Goal: Transaction & Acquisition: Purchase product/service

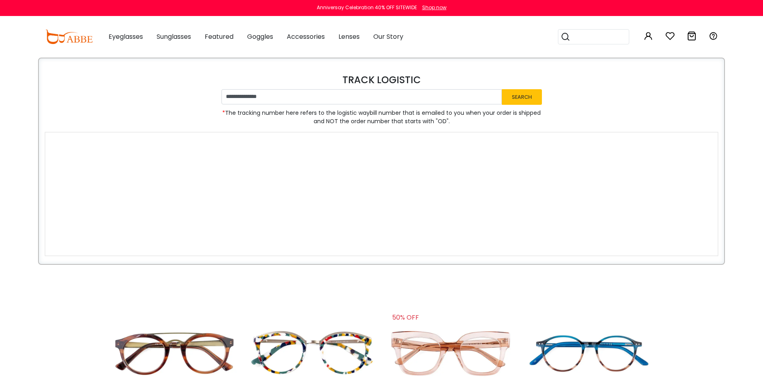
click at [395, 49] on button "Later" at bounding box center [397, 52] width 36 height 20
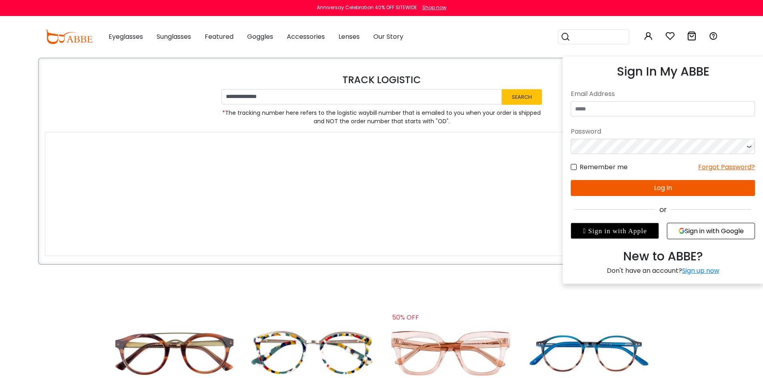
click at [700, 232] on button "Sign in with Google" at bounding box center [710, 231] width 88 height 16
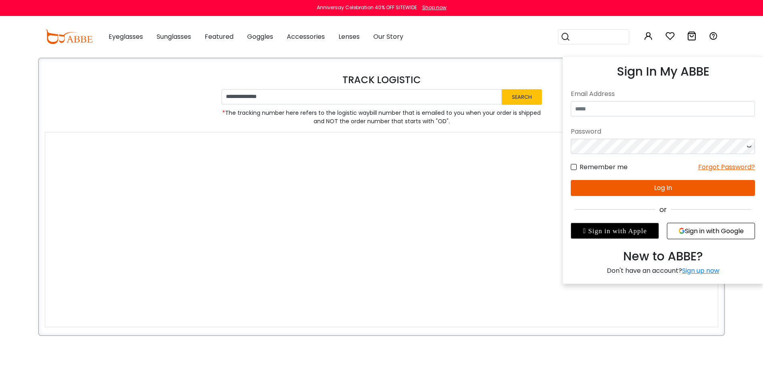
click at [700, 231] on button "Sign in with Google" at bounding box center [710, 231] width 88 height 16
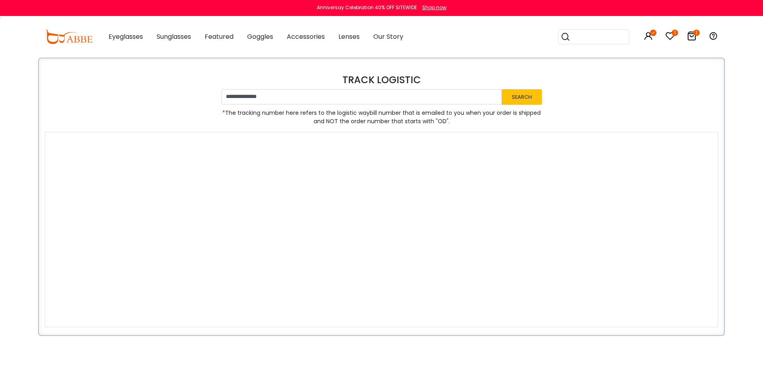
click at [692, 37] on icon at bounding box center [691, 36] width 10 height 10
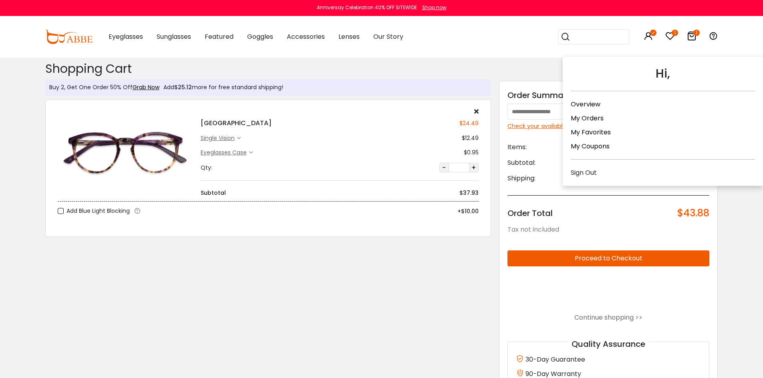
click at [594, 117] on link "My Orders" at bounding box center [586, 118] width 33 height 9
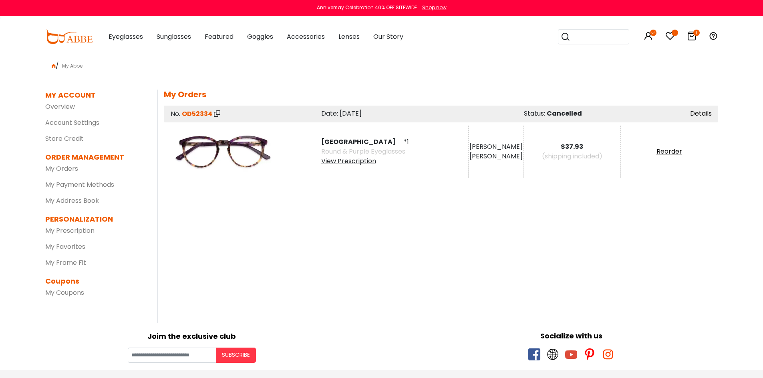
click at [705, 112] on link "Details" at bounding box center [701, 113] width 22 height 9
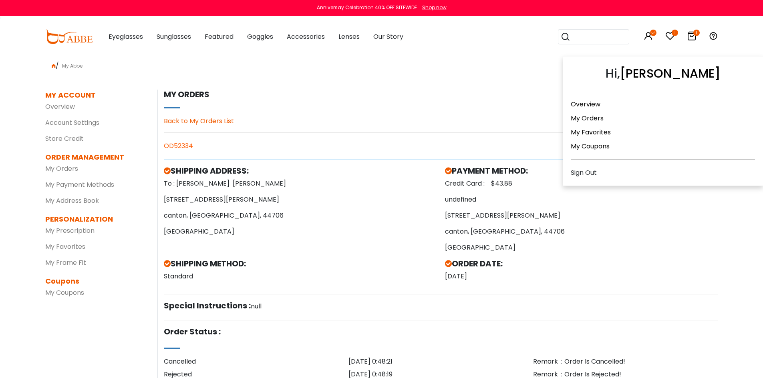
click at [597, 115] on link "My Orders" at bounding box center [586, 118] width 33 height 9
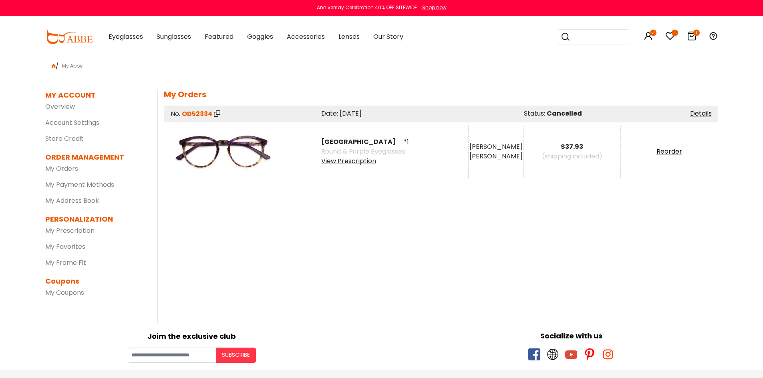
click at [691, 37] on icon at bounding box center [691, 36] width 10 height 10
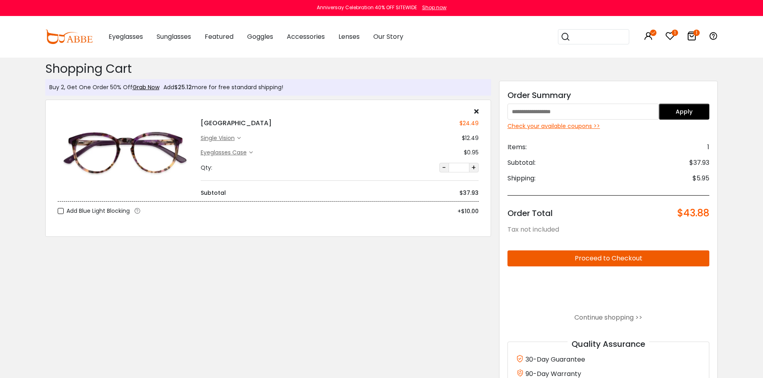
click at [584, 258] on button "Proceed to Checkout" at bounding box center [608, 259] width 202 height 16
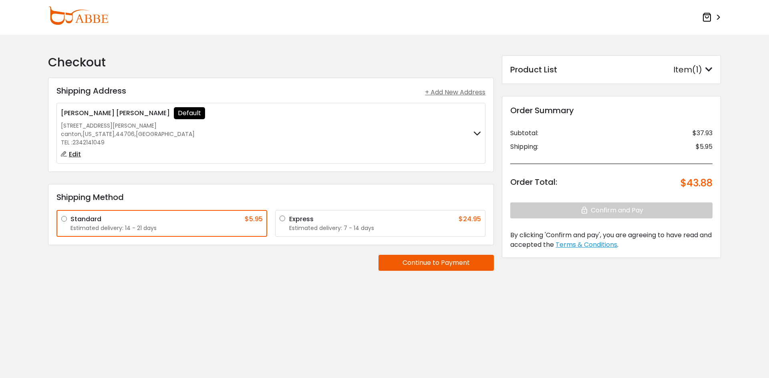
click at [433, 265] on button "Continue to Payment" at bounding box center [435, 263] width 115 height 16
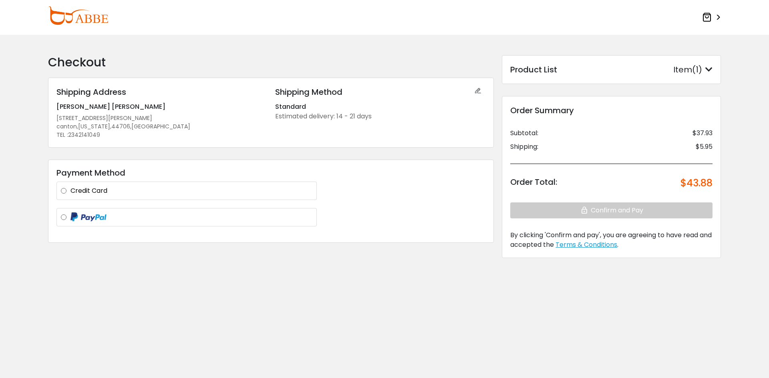
click at [70, 190] on label "Credit Card" at bounding box center [191, 191] width 242 height 10
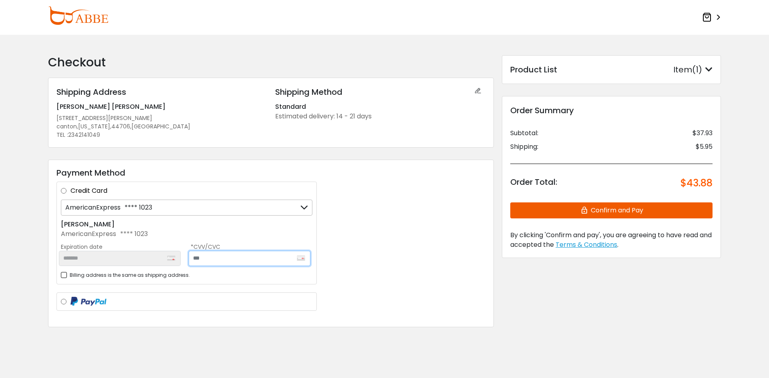
click at [214, 260] on input "text" at bounding box center [250, 258] width 122 height 15
type input "****"
click at [32, 241] on form "Checkout Shipping Address Shipping Address + Add New Address julie o'brien Defa…" at bounding box center [384, 211] width 769 height 352
click at [615, 213] on button "Confirm and Pay" at bounding box center [611, 211] width 202 height 16
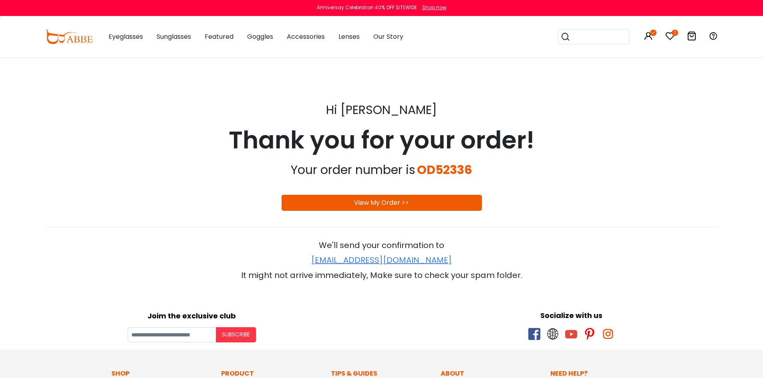
click at [403, 201] on link "View My Order >>" at bounding box center [381, 202] width 55 height 9
